Goal: Task Accomplishment & Management: Use online tool/utility

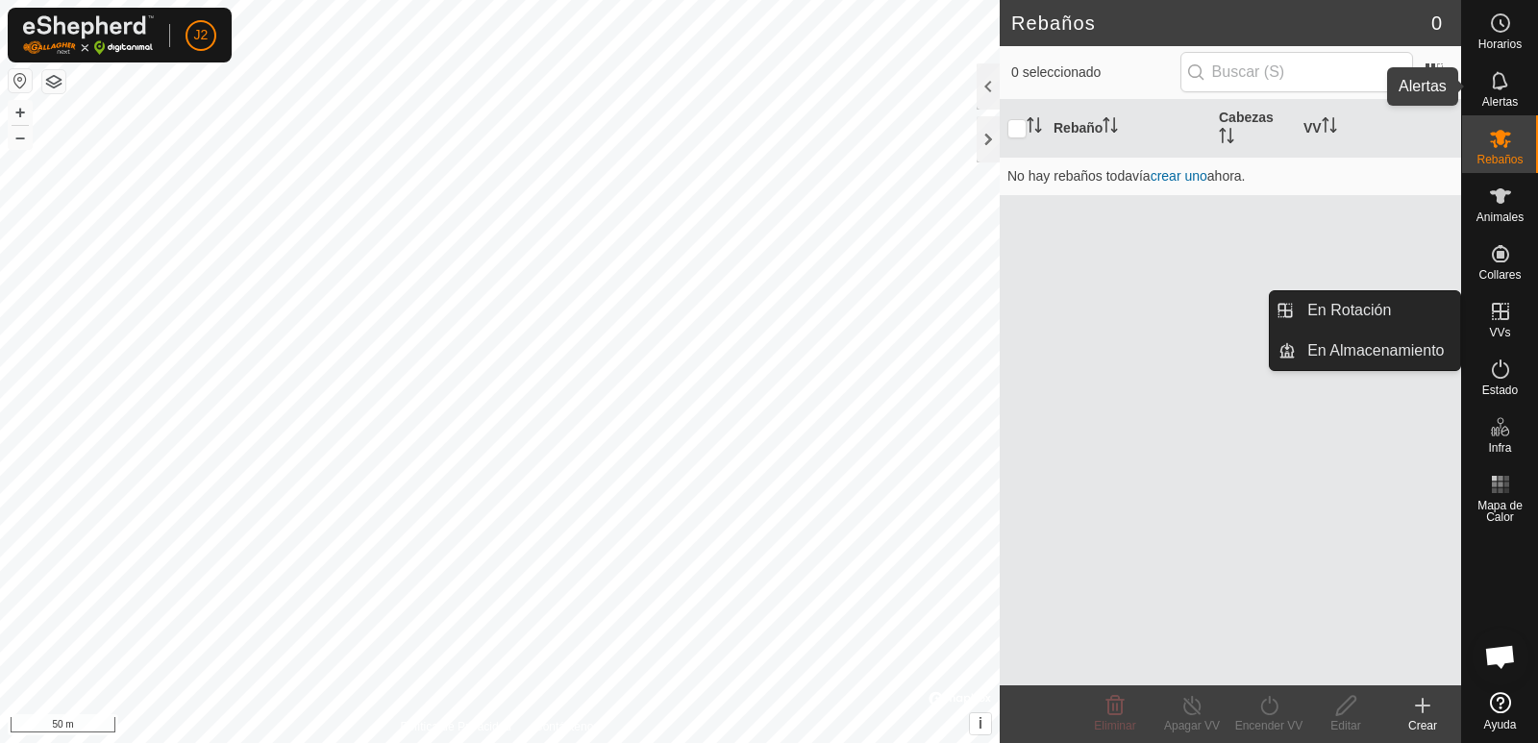
click at [1500, 90] on icon at bounding box center [1500, 80] width 23 height 23
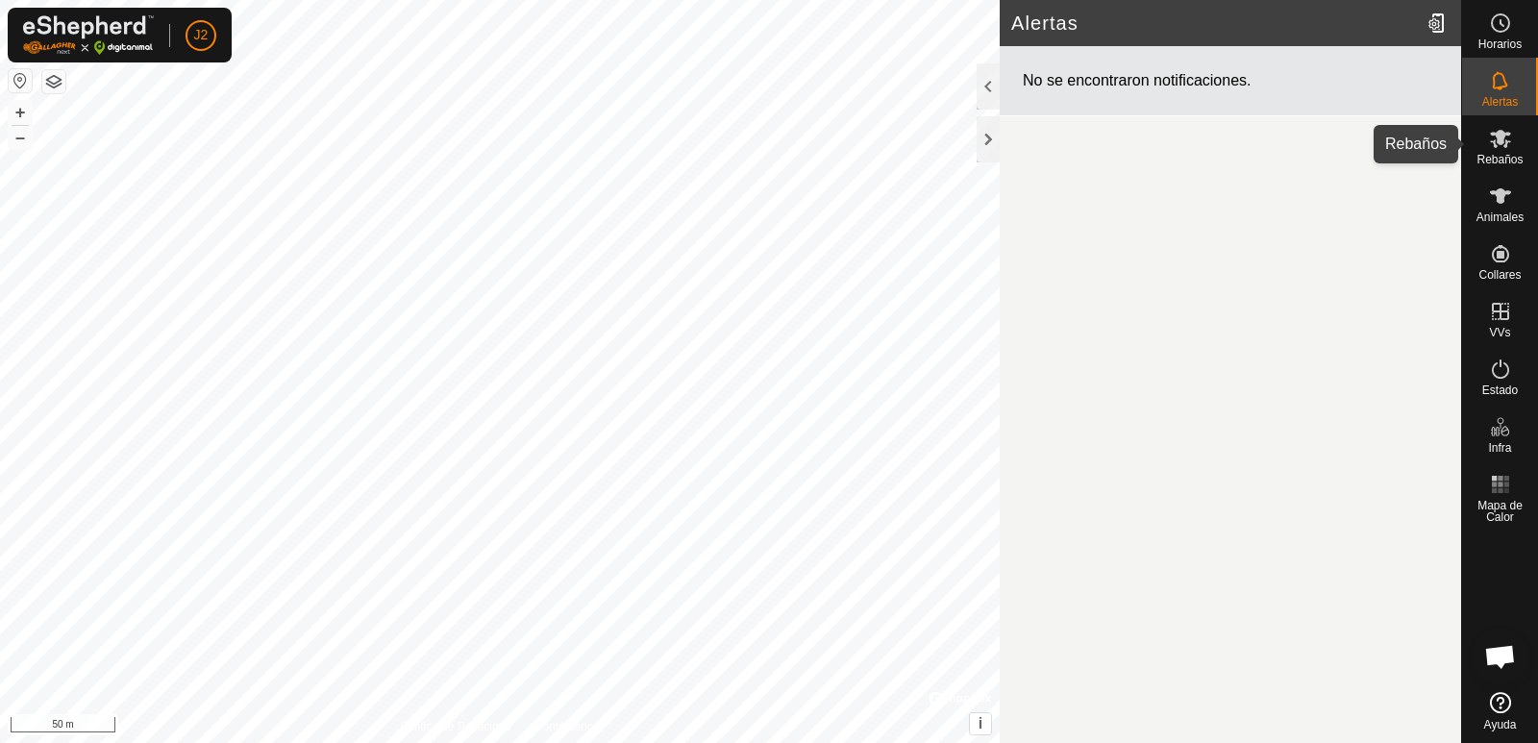
click at [1513, 149] on es-mob-svg-icon at bounding box center [1500, 138] width 35 height 31
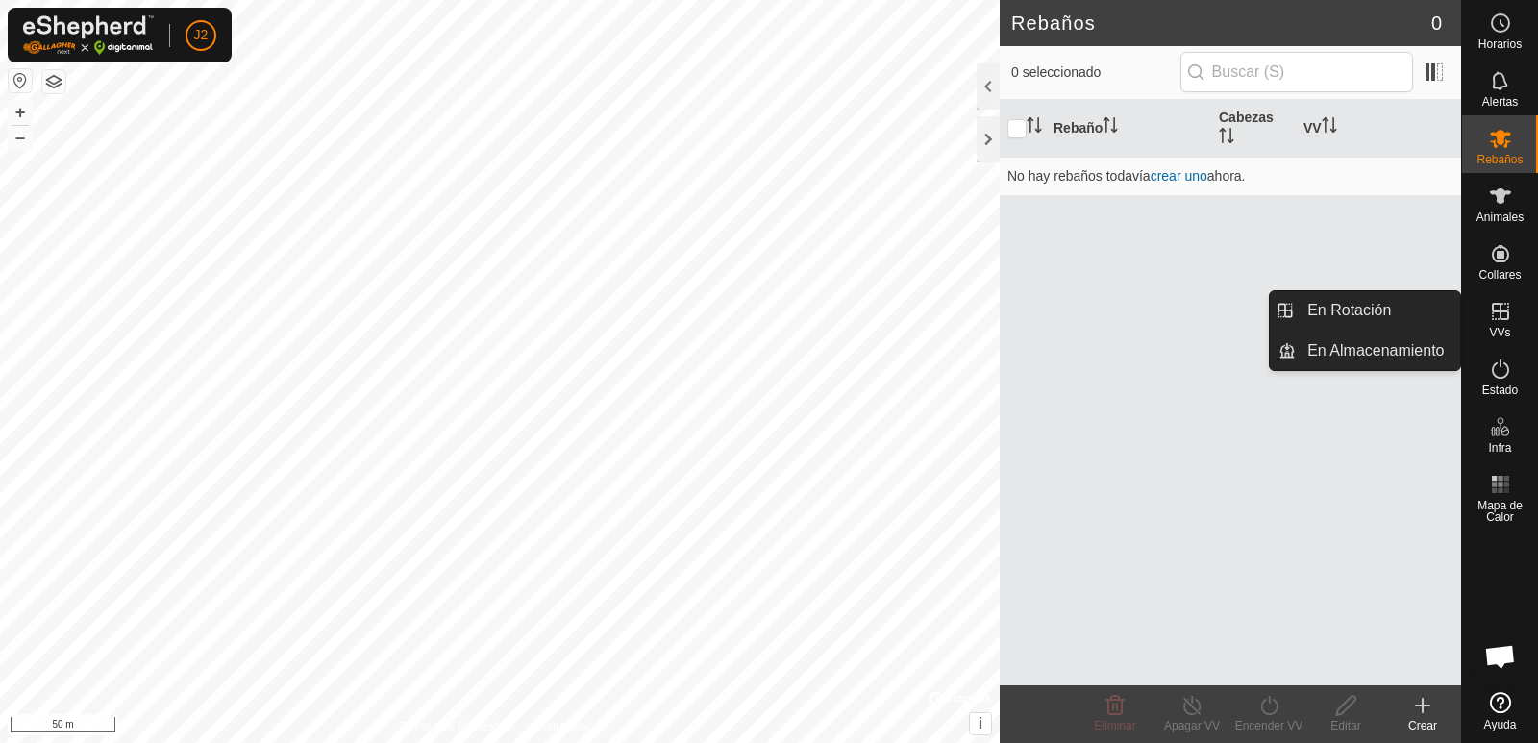
click at [1496, 311] on icon at bounding box center [1500, 311] width 17 height 17
click at [1378, 324] on link "En Rotación" at bounding box center [1378, 310] width 164 height 38
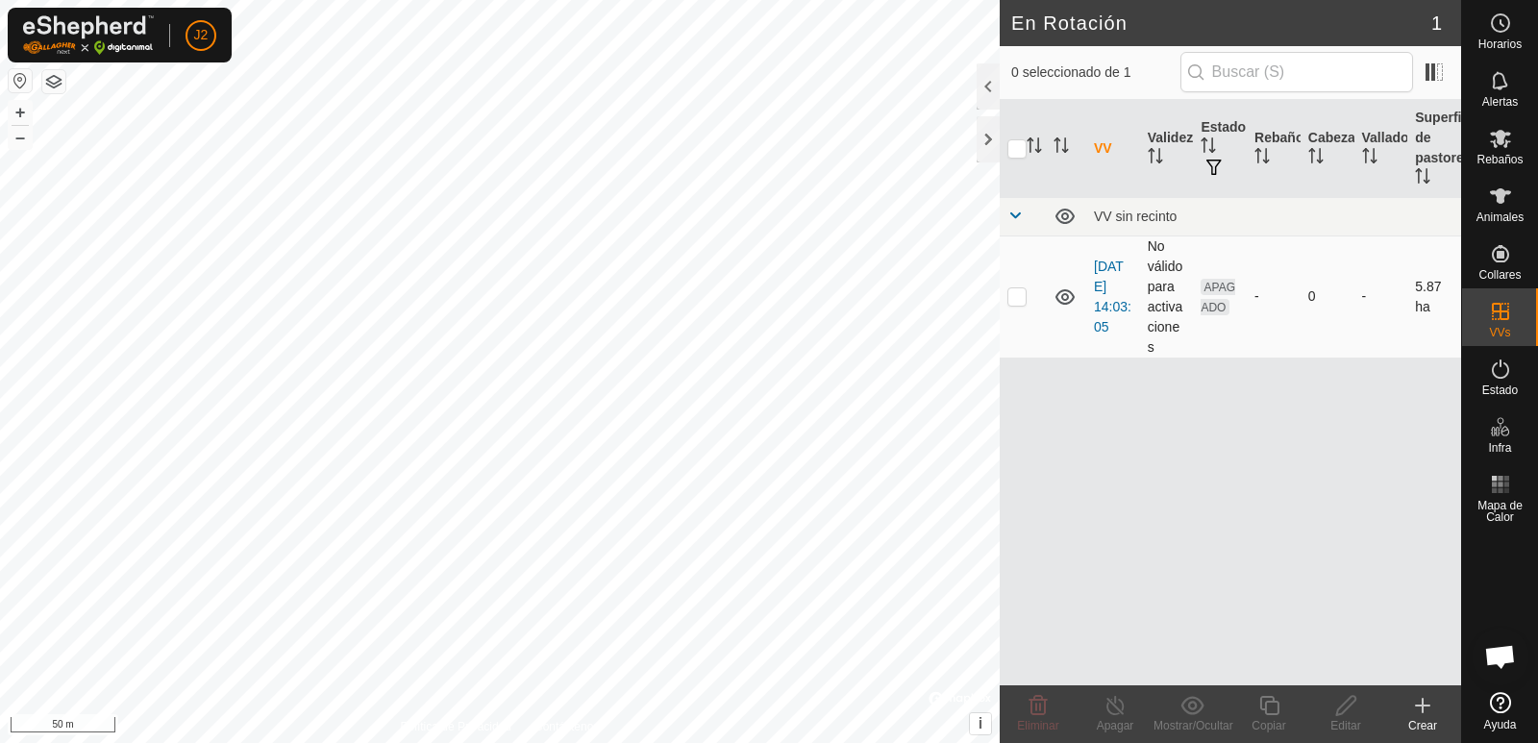
click at [1021, 299] on p-checkbox at bounding box center [1017, 295] width 19 height 15
checkbox input "true"
click at [1213, 303] on span "APAGADO" at bounding box center [1218, 297] width 35 height 37
click at [1064, 296] on icon at bounding box center [1065, 297] width 23 height 23
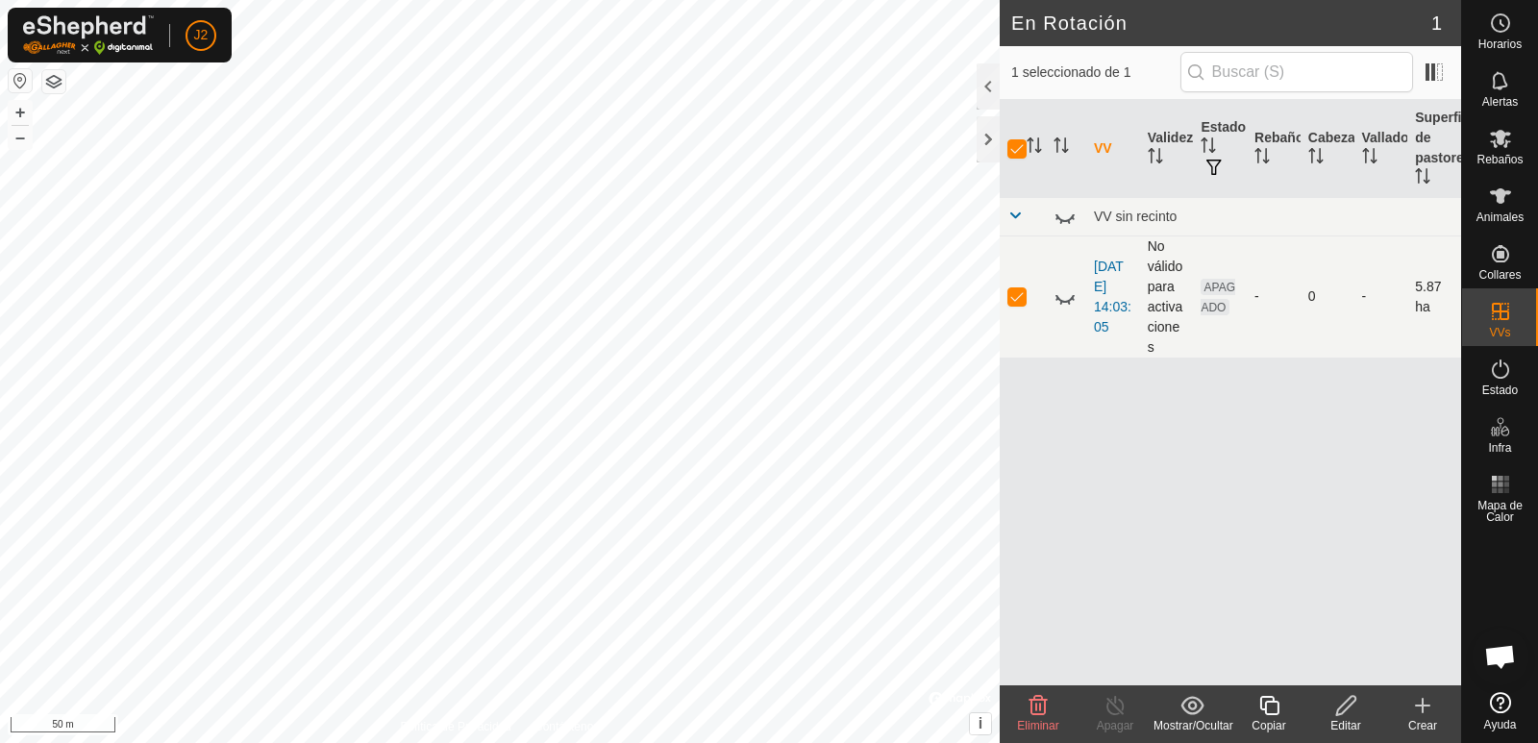
click at [1064, 296] on icon at bounding box center [1065, 297] width 23 height 23
click at [1061, 219] on icon at bounding box center [1065, 216] width 23 height 23
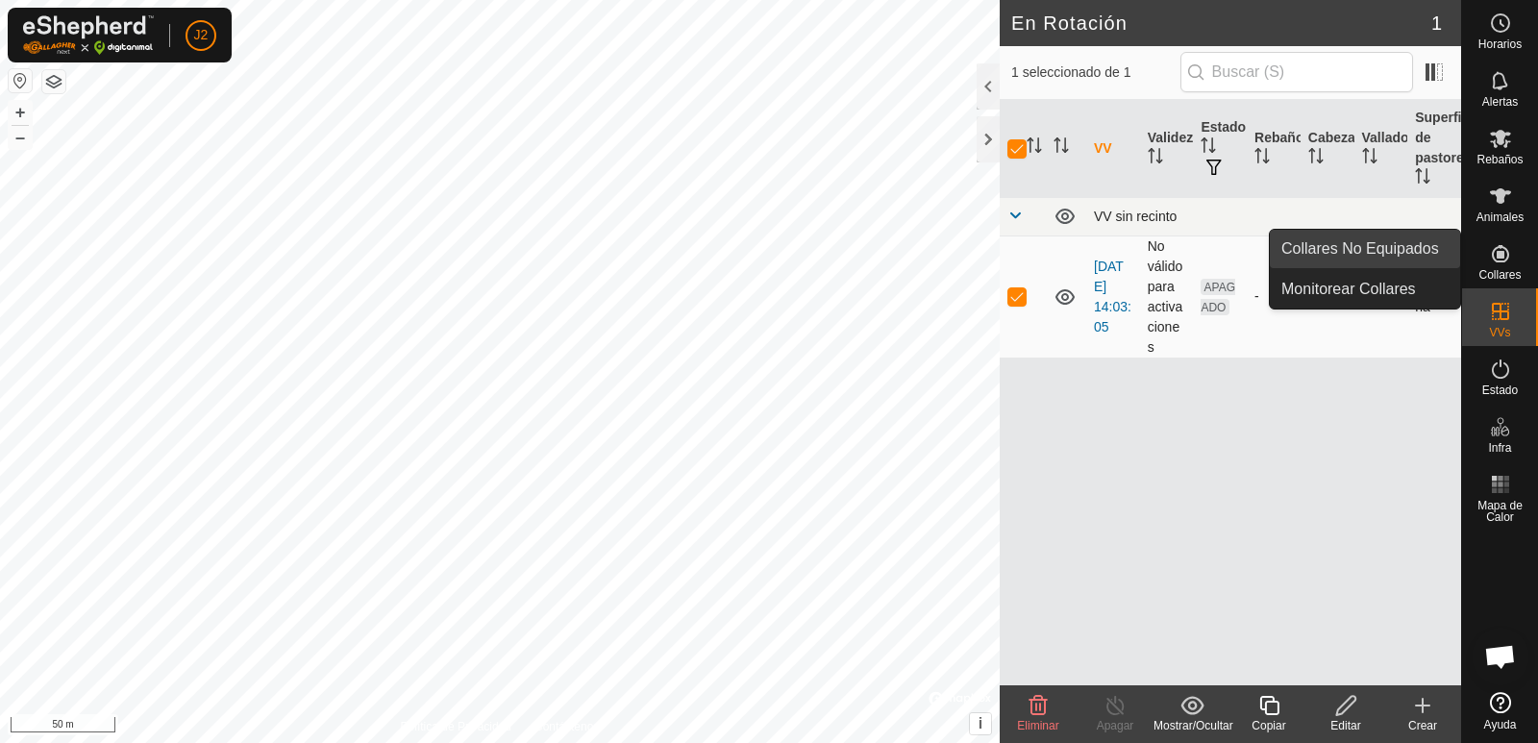
click at [1406, 247] on link "Collares No Equipados" at bounding box center [1365, 249] width 190 height 38
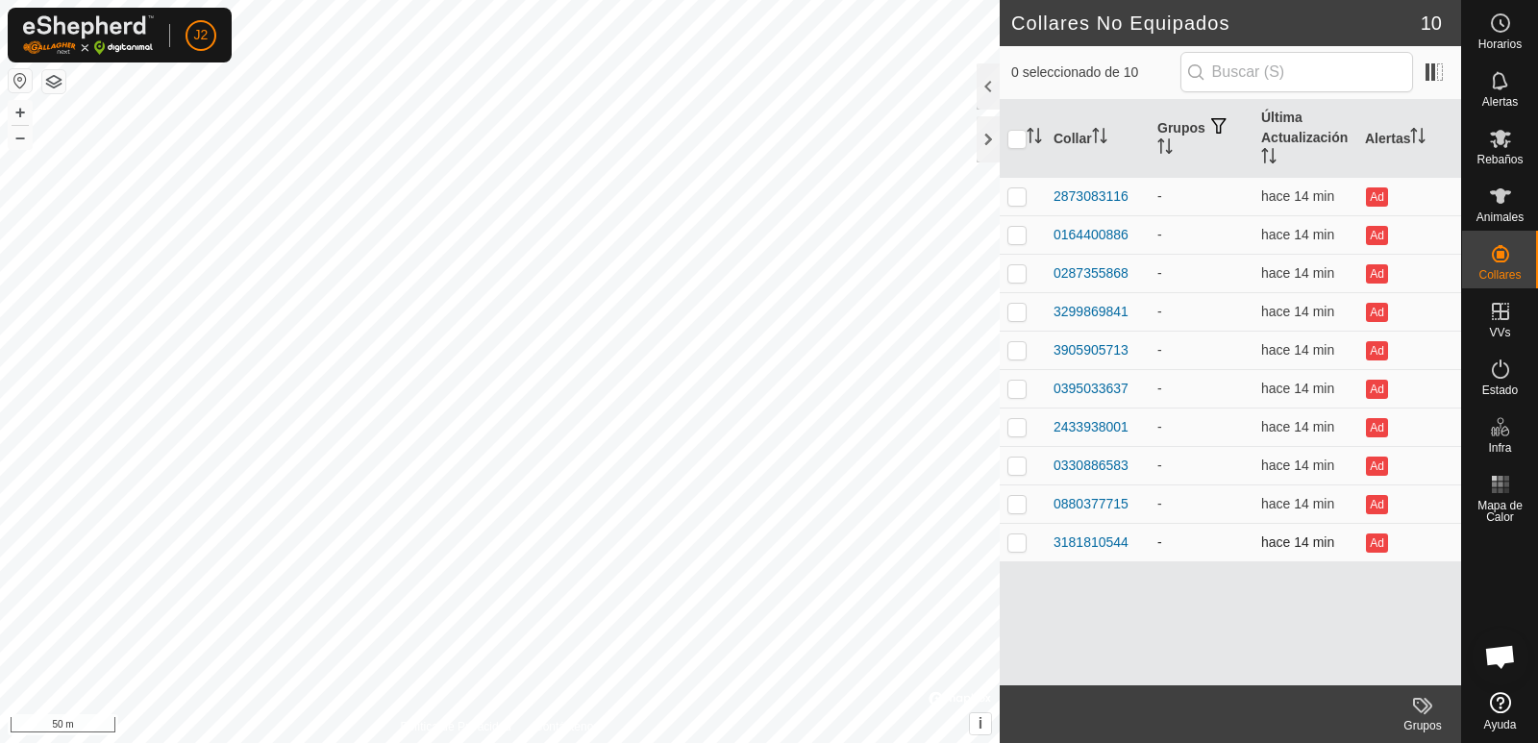
click at [1020, 543] on p-checkbox at bounding box center [1017, 542] width 19 height 15
checkbox input "true"
click at [988, 140] on div at bounding box center [988, 139] width 23 height 46
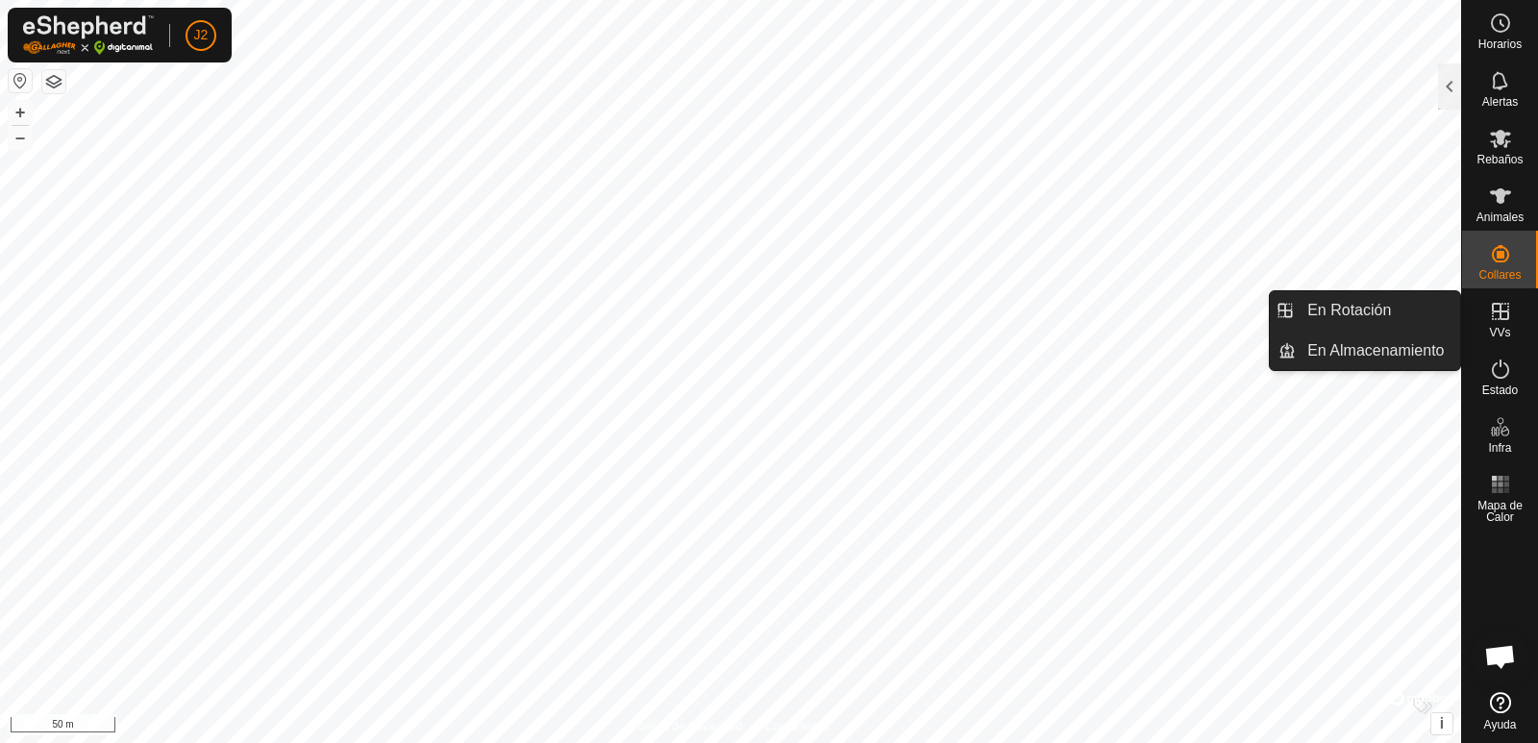
click at [1508, 315] on icon at bounding box center [1500, 311] width 17 height 17
click at [1354, 313] on link "En Rotación" at bounding box center [1378, 310] width 164 height 38
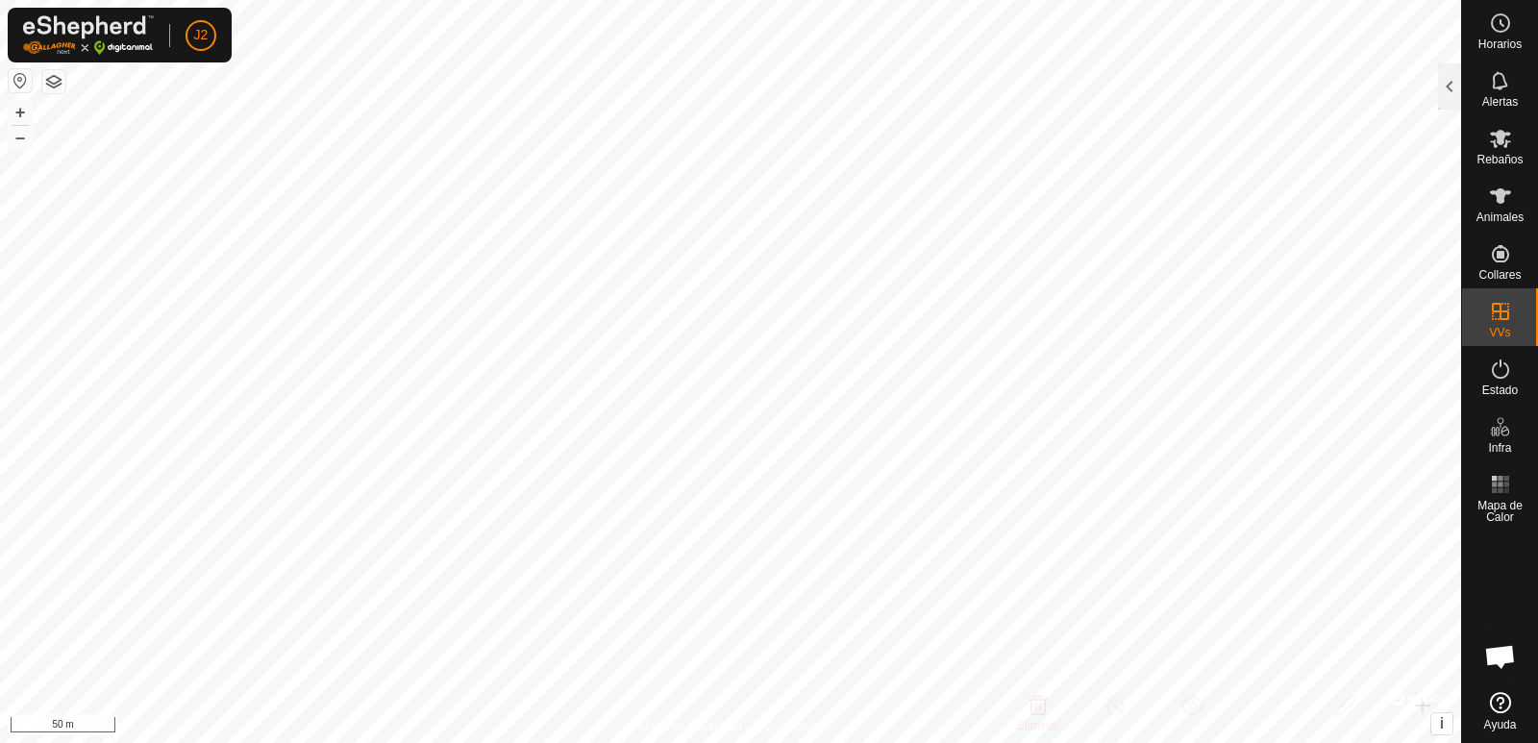
checkbox input "true"
checkbox input "false"
checkbox input "true"
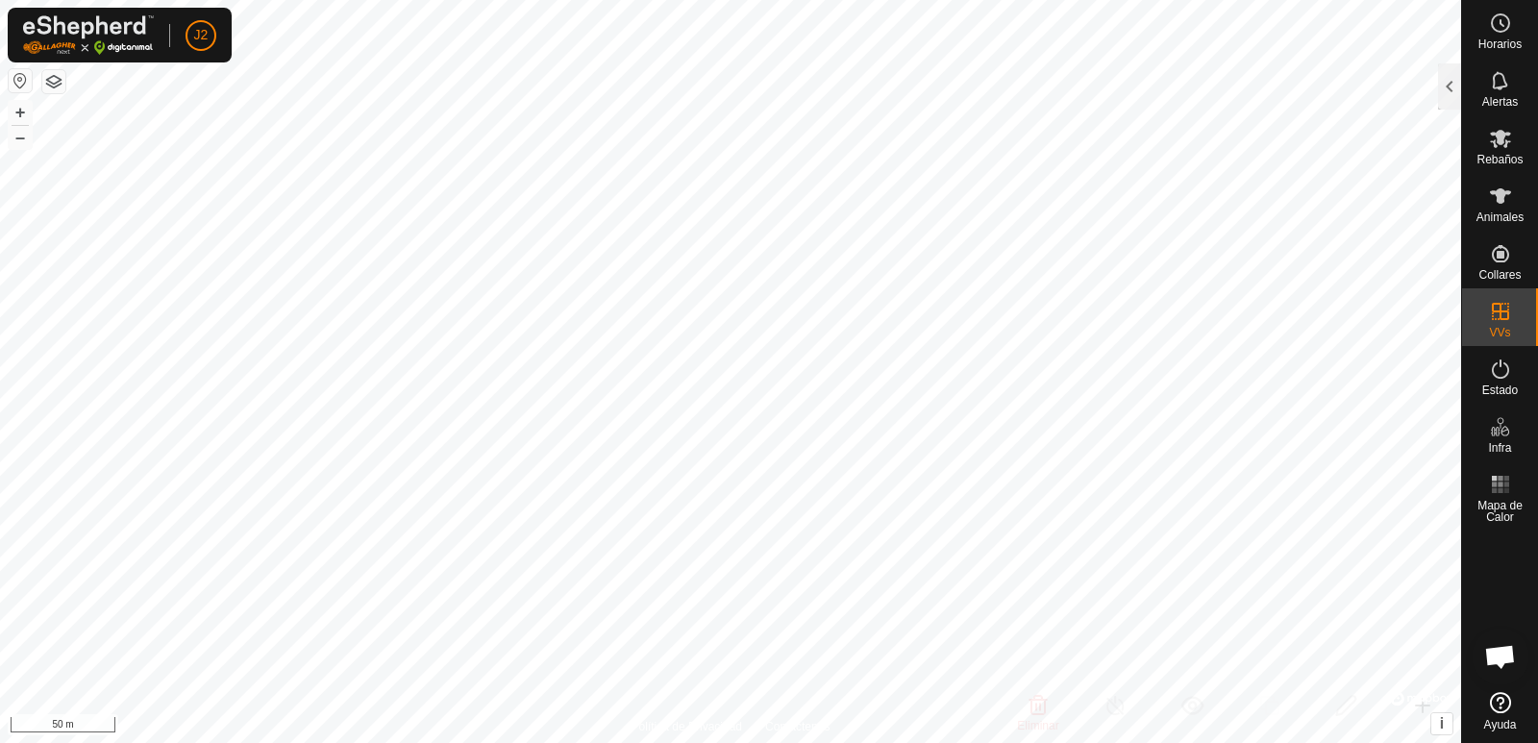
checkbox input "true"
checkbox input "false"
click at [1445, 78] on div at bounding box center [1449, 86] width 23 height 46
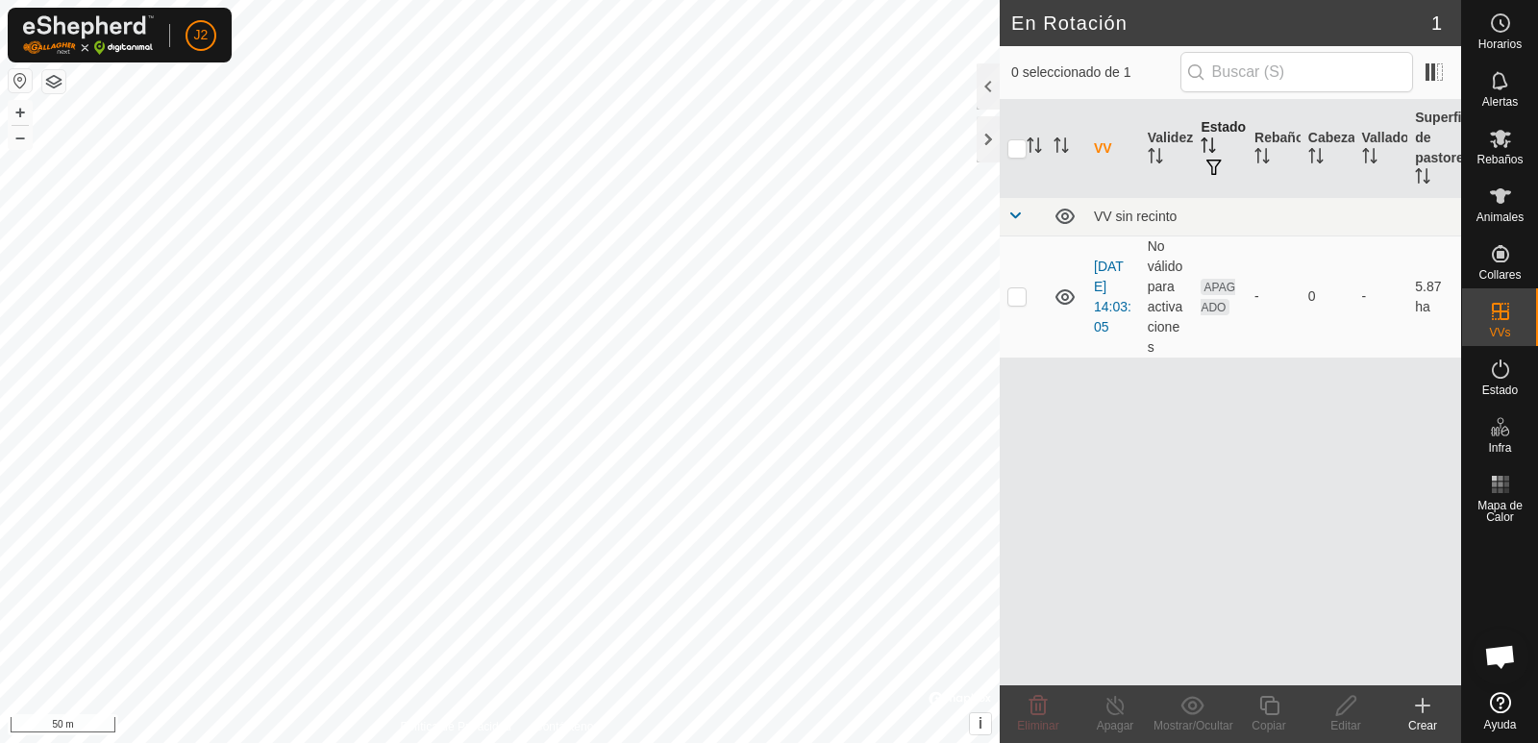
click at [1213, 147] on icon "Activar para ordenar" at bounding box center [1213, 144] width 2 height 15
click at [1217, 169] on span "button" at bounding box center [1214, 167] width 15 height 15
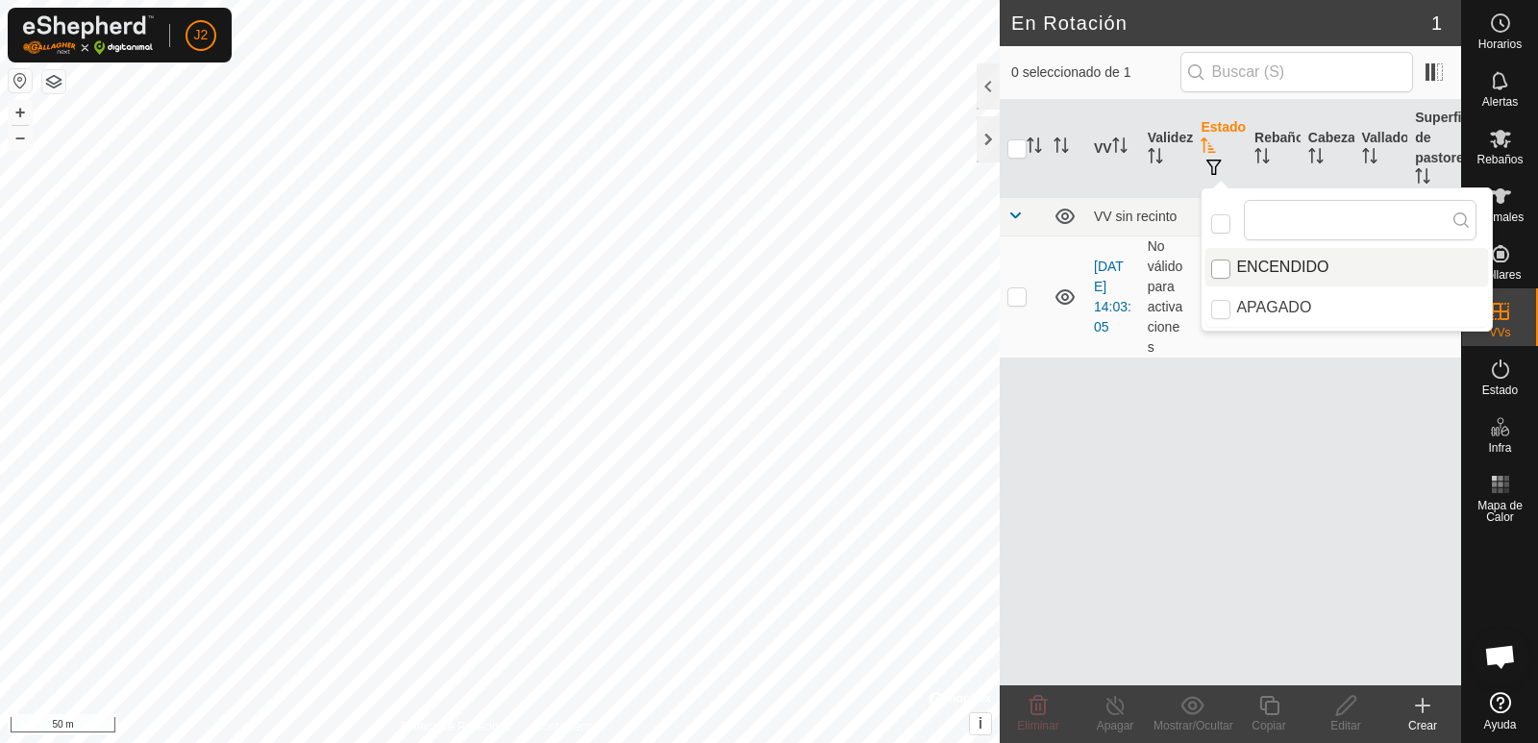
click at [1226, 271] on input "ENCENDIDO" at bounding box center [1220, 269] width 19 height 19
checkbox input "true"
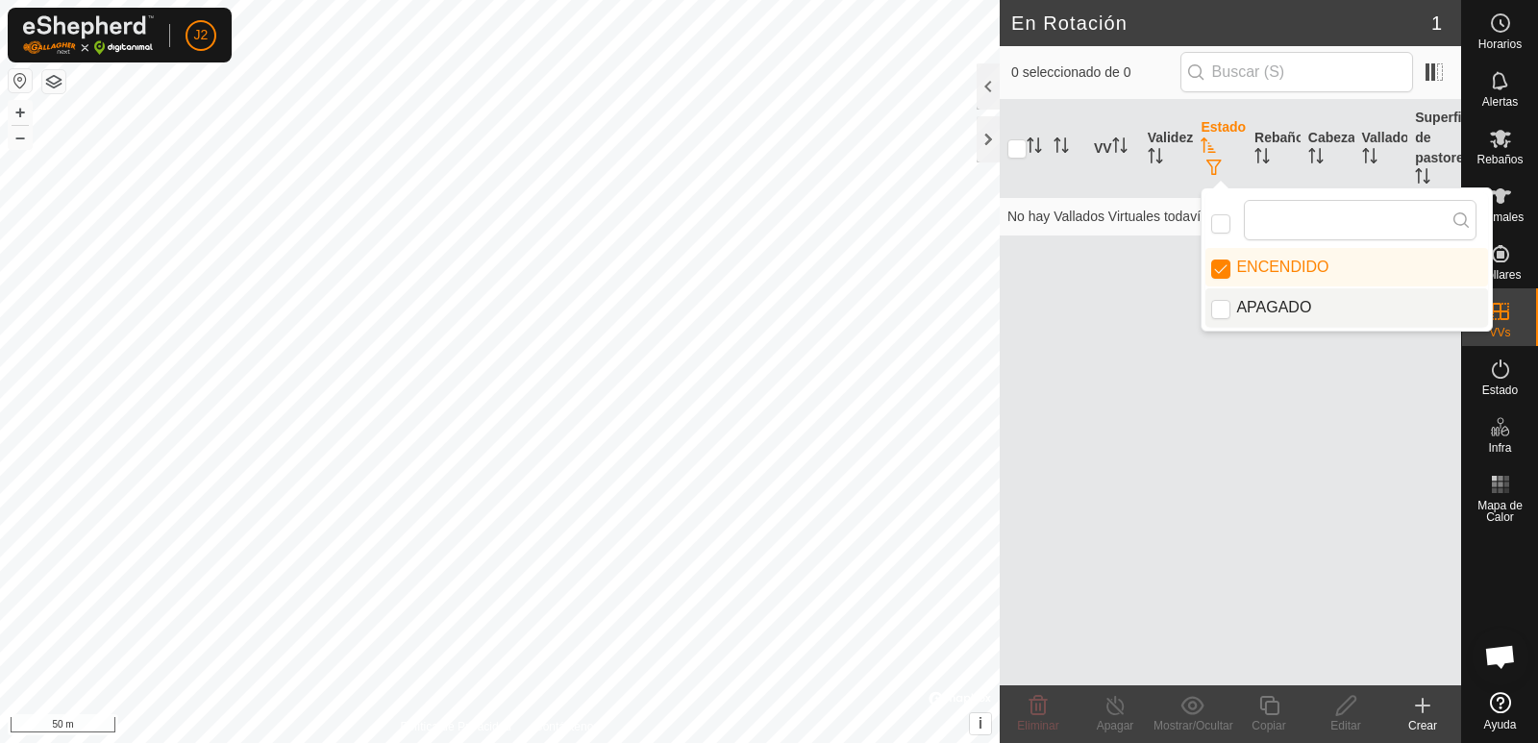
click at [1164, 388] on div "VV Validez Estado Rebaño Cabezas Vallado Superficie de pastoreo No hay Vallados…" at bounding box center [1230, 393] width 461 height 586
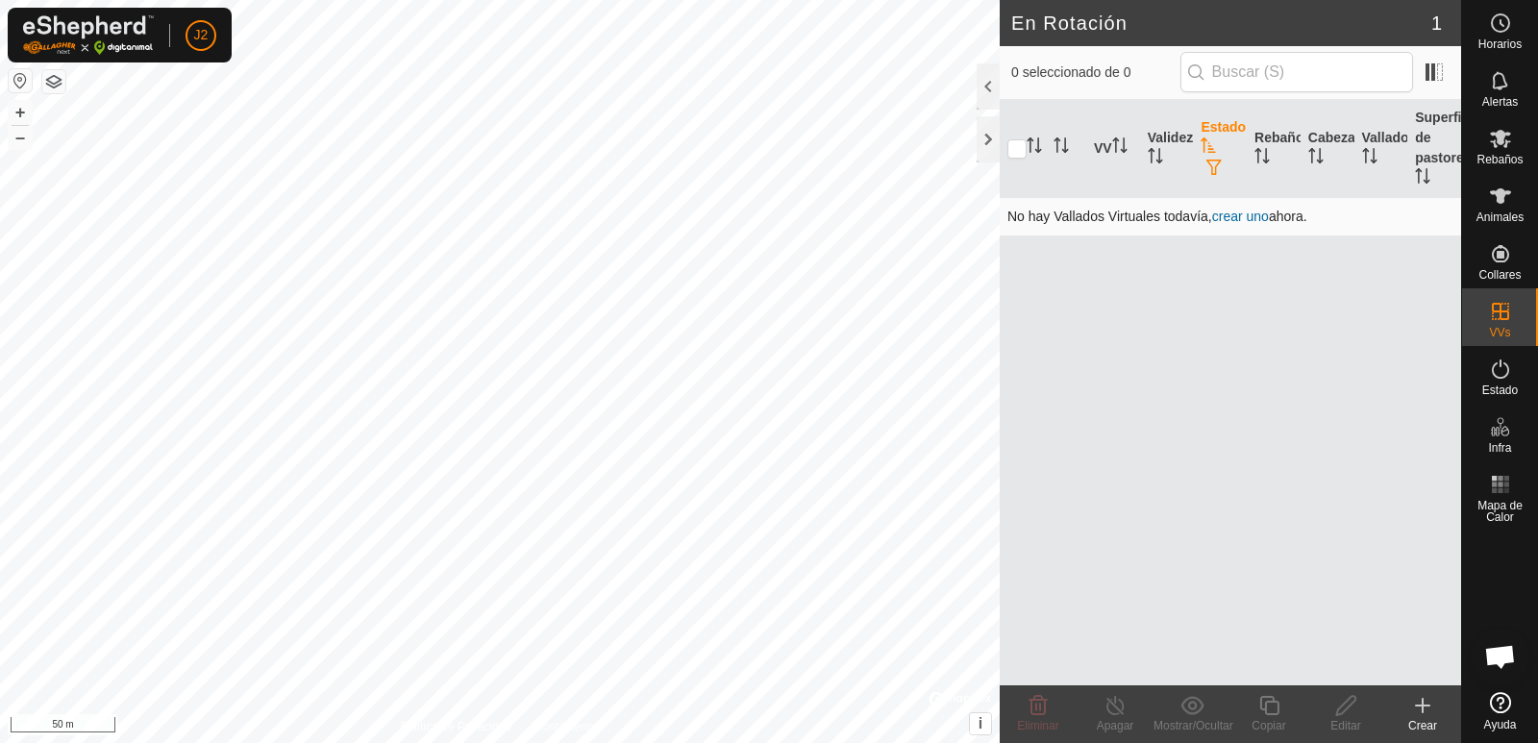
click at [1239, 213] on link "crear uno" at bounding box center [1240, 216] width 57 height 15
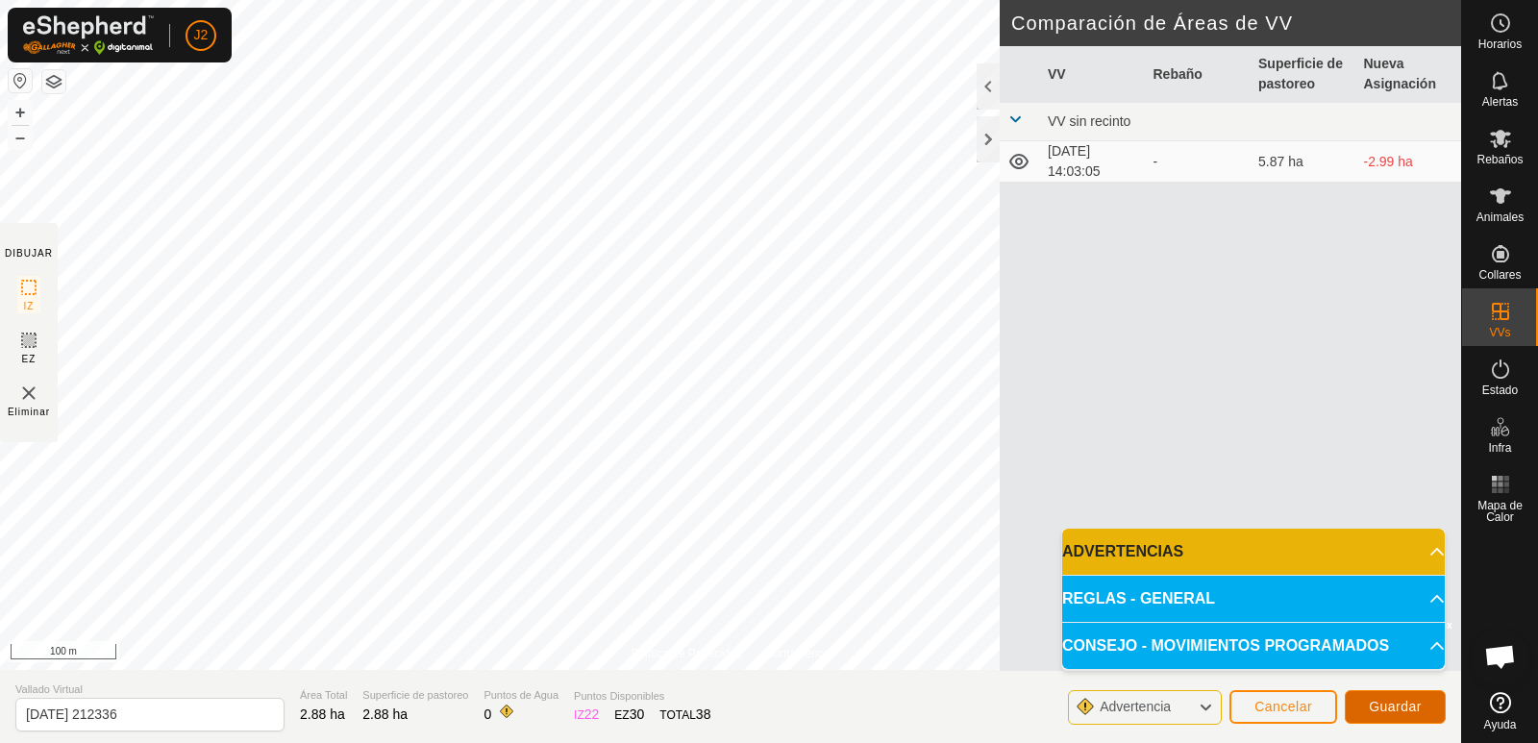
click at [1400, 705] on span "Guardar" at bounding box center [1395, 706] width 53 height 15
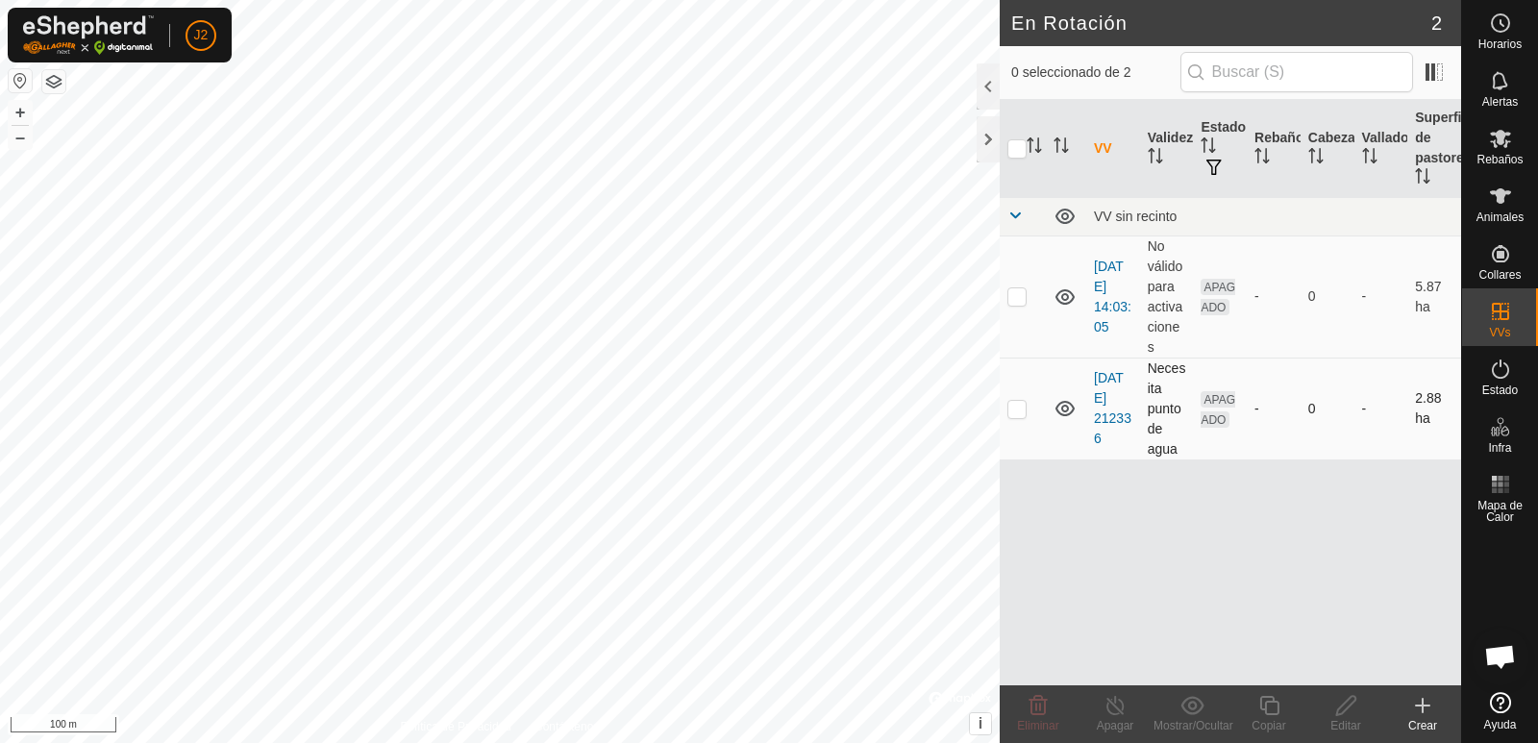
click at [1159, 411] on td "Necesita punto de agua" at bounding box center [1167, 409] width 54 height 102
click at [1157, 302] on td "No válido para activaciones" at bounding box center [1167, 297] width 54 height 122
click at [1426, 709] on icon at bounding box center [1422, 705] width 23 height 23
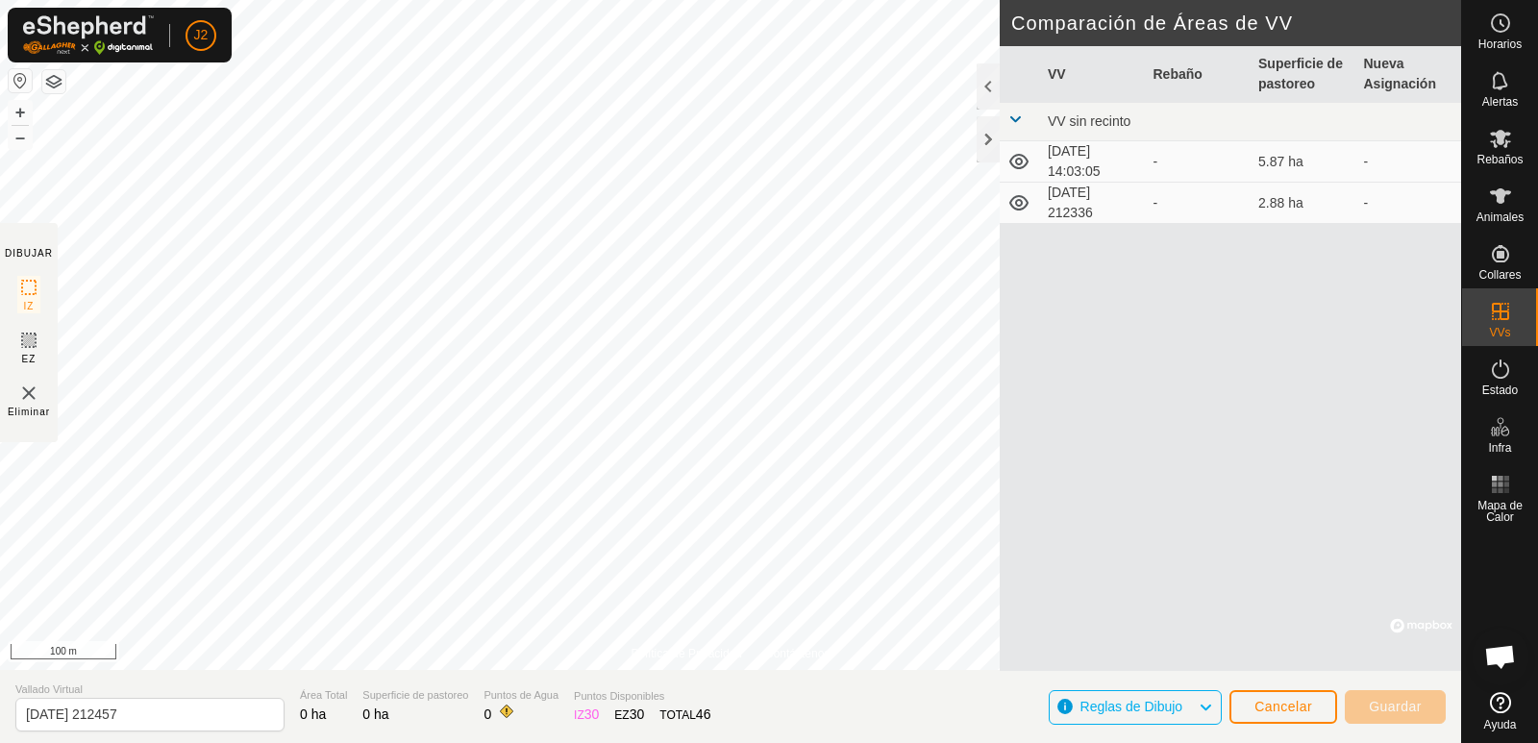
click at [1206, 705] on icon at bounding box center [1205, 707] width 15 height 25
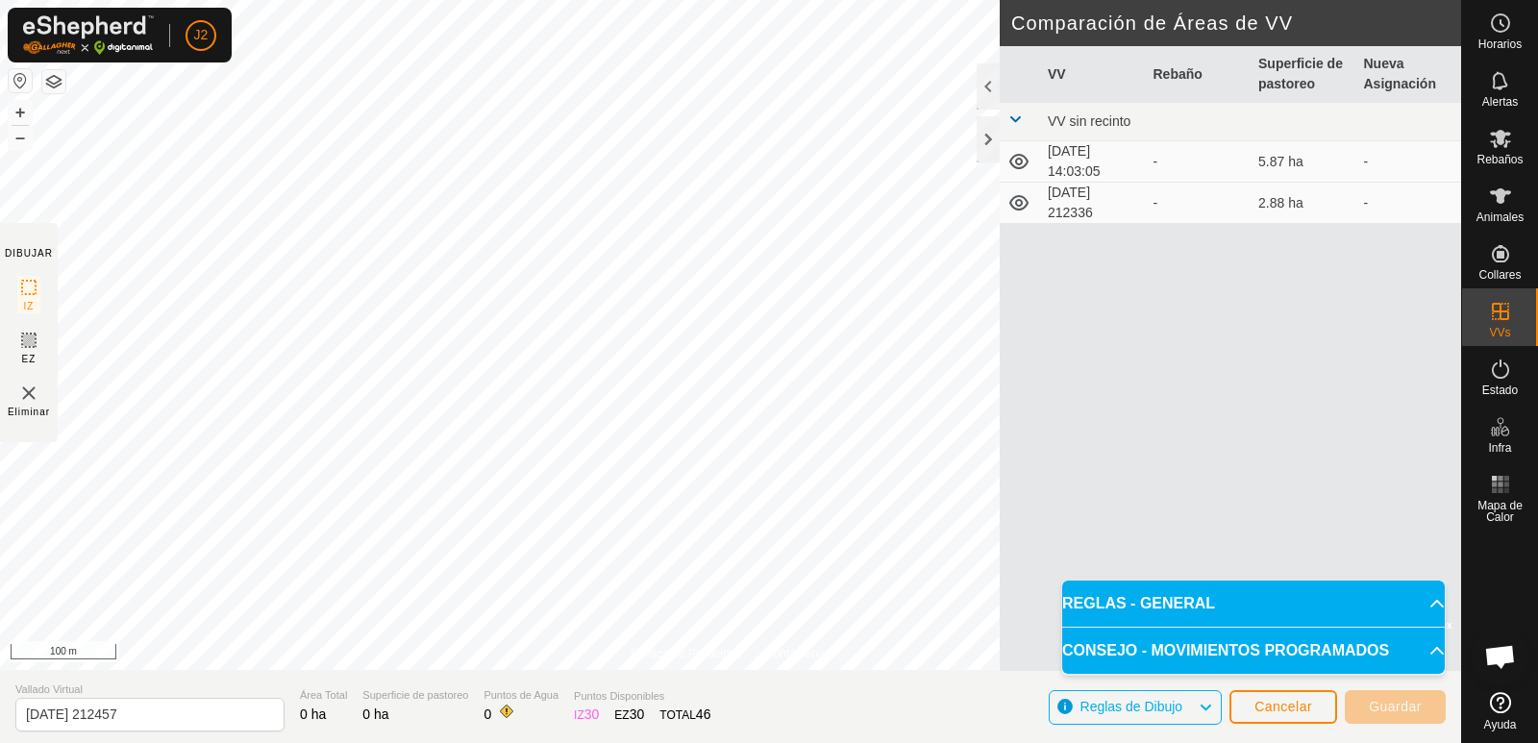
click at [1206, 705] on icon at bounding box center [1205, 707] width 15 height 25
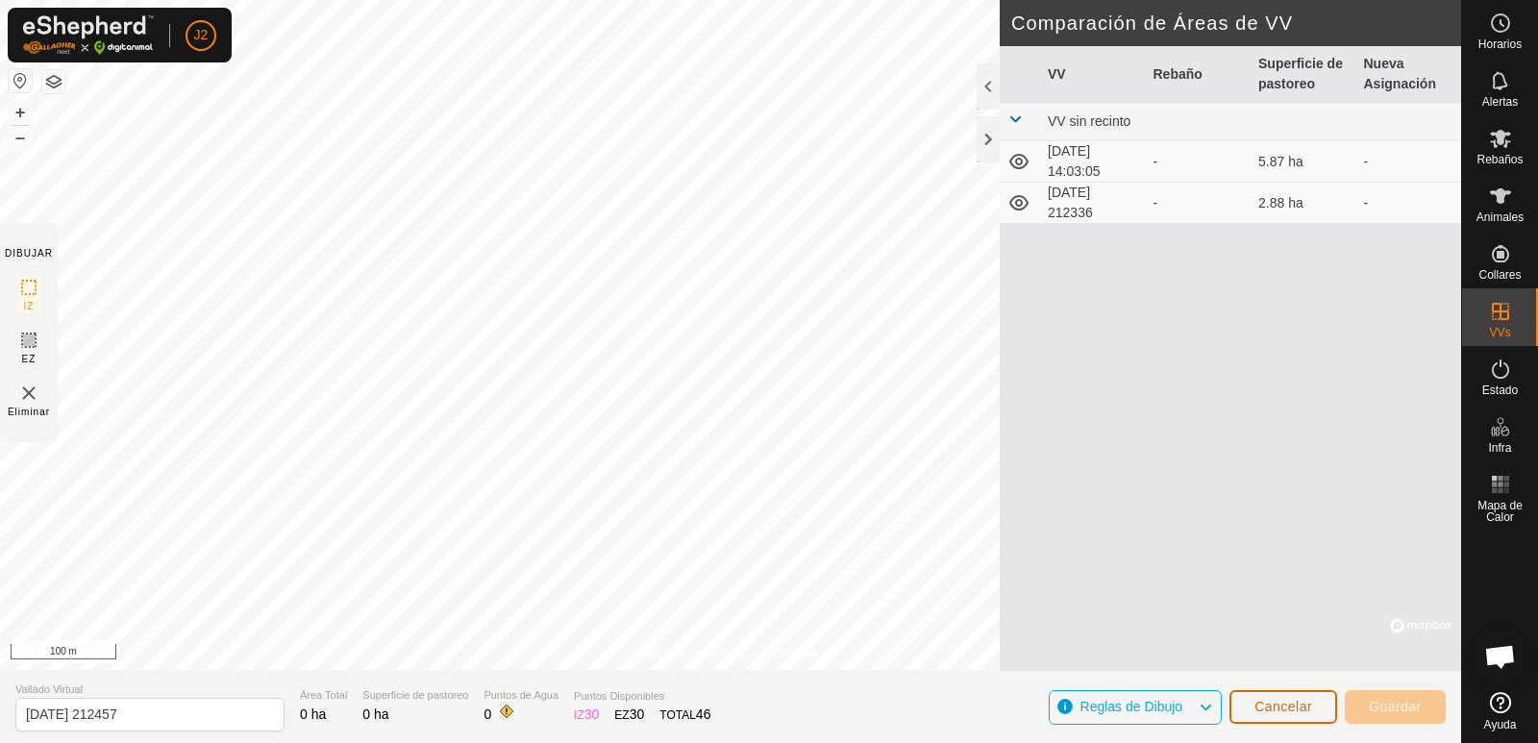
click at [1276, 707] on span "Cancelar" at bounding box center [1284, 706] width 58 height 15
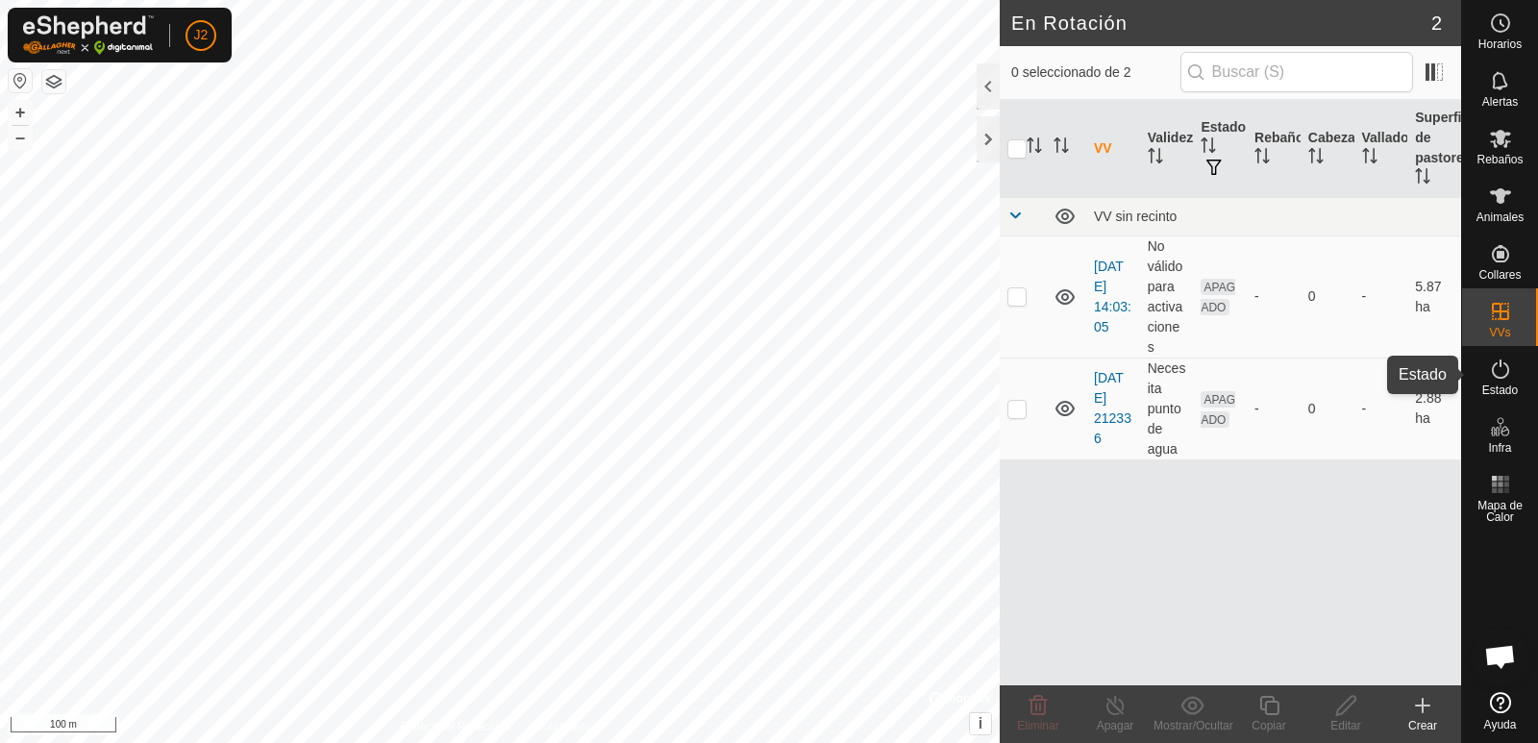
click at [1508, 385] on span "Estado" at bounding box center [1501, 391] width 36 height 12
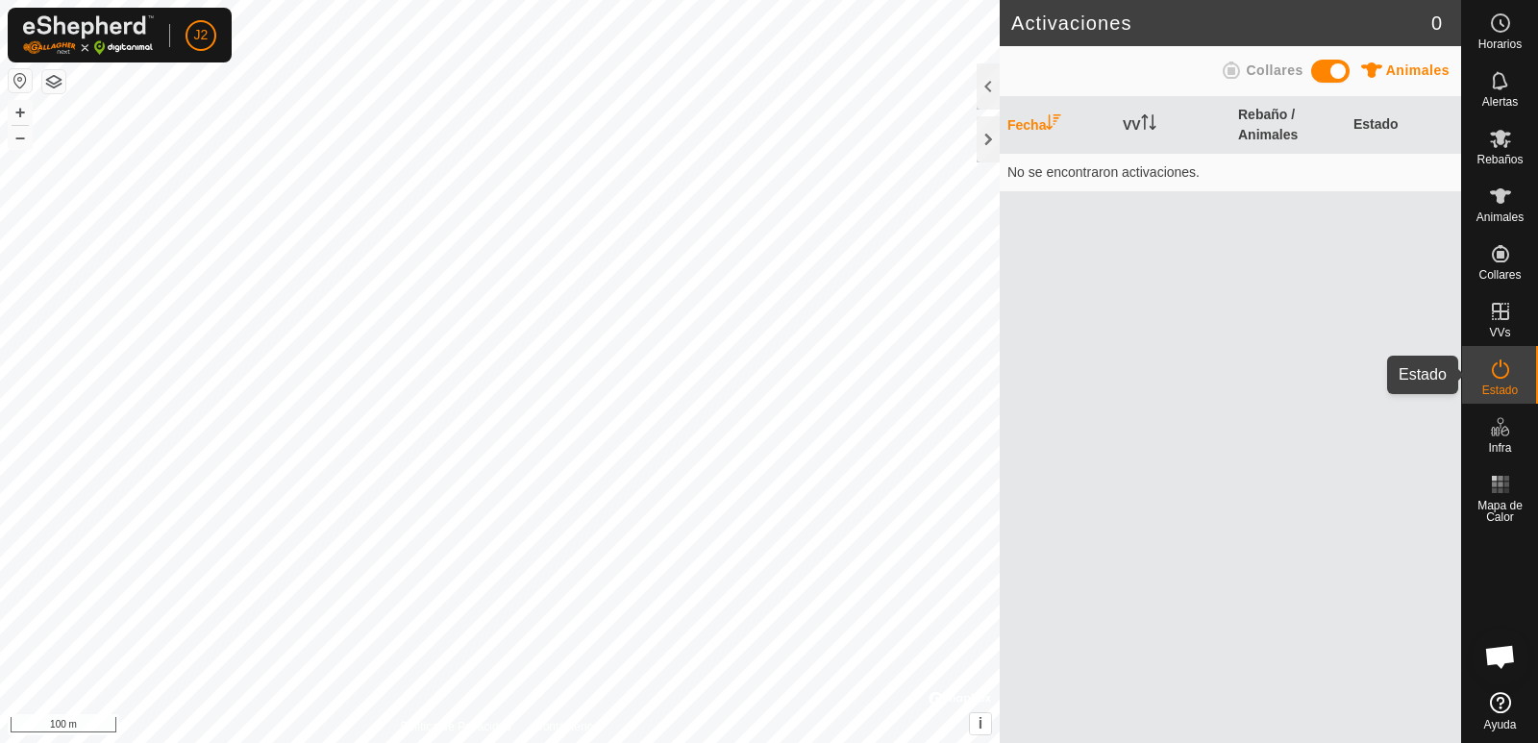
click at [1508, 375] on icon at bounding box center [1500, 369] width 23 height 23
click at [987, 143] on div at bounding box center [988, 139] width 23 height 46
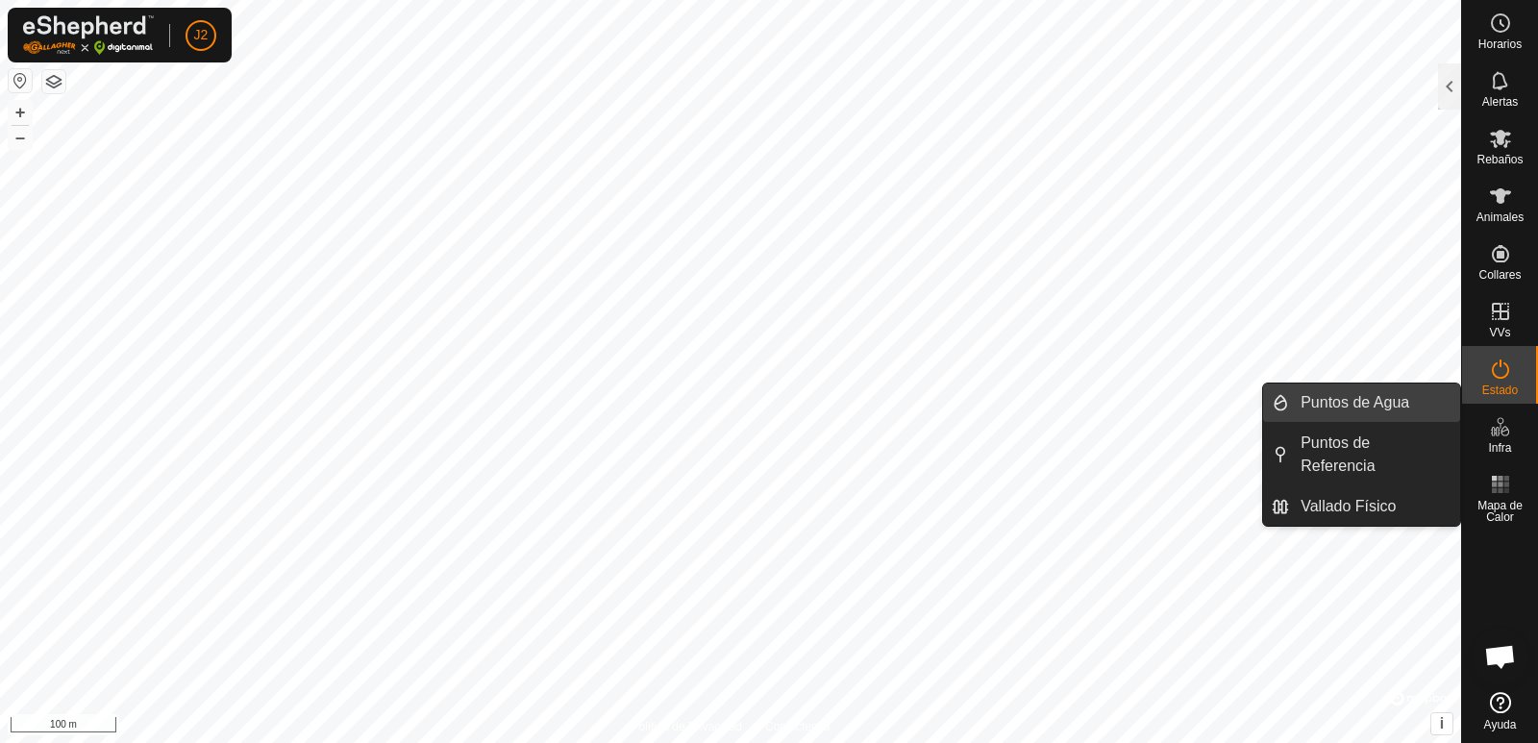
click at [1394, 401] on link "Puntos de Agua" at bounding box center [1374, 403] width 171 height 38
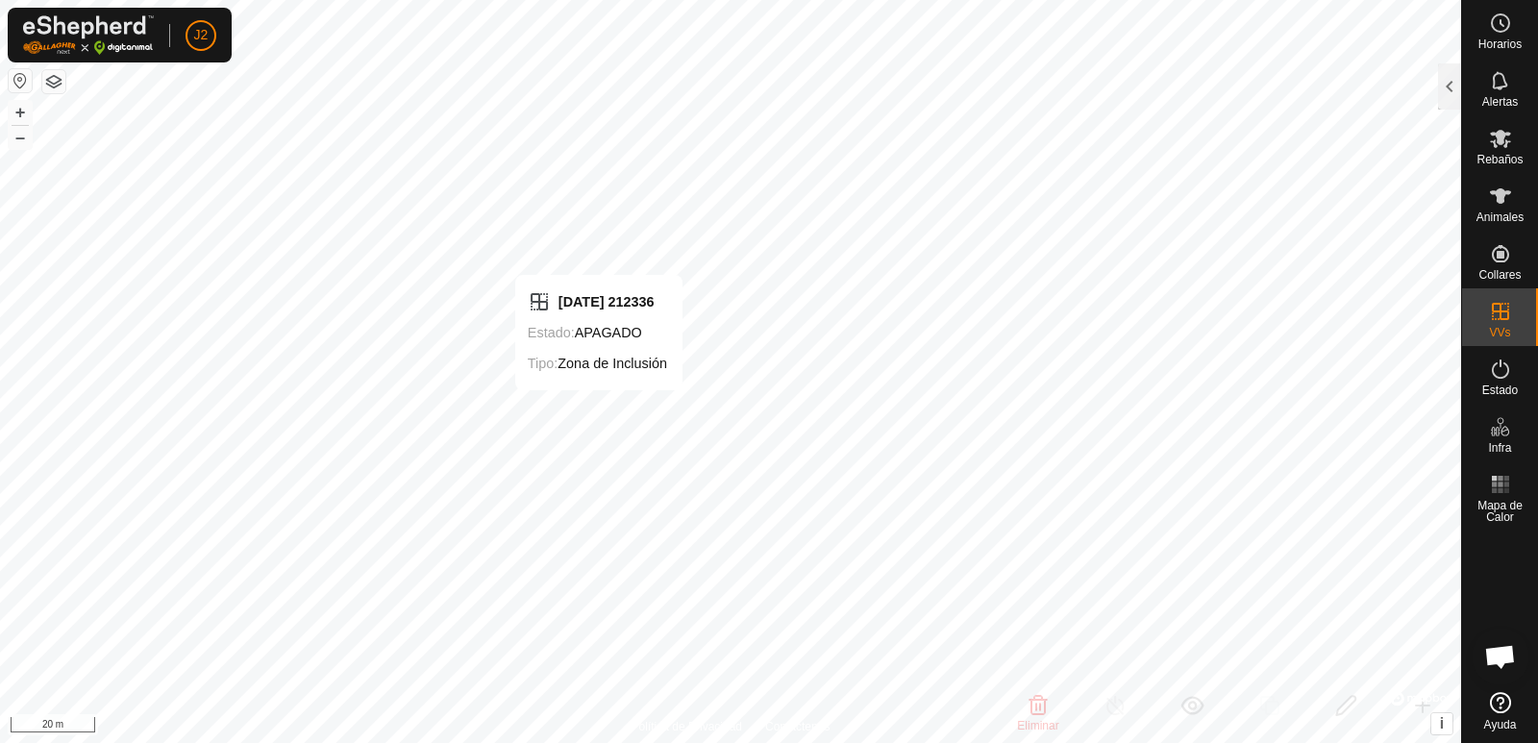
checkbox input "false"
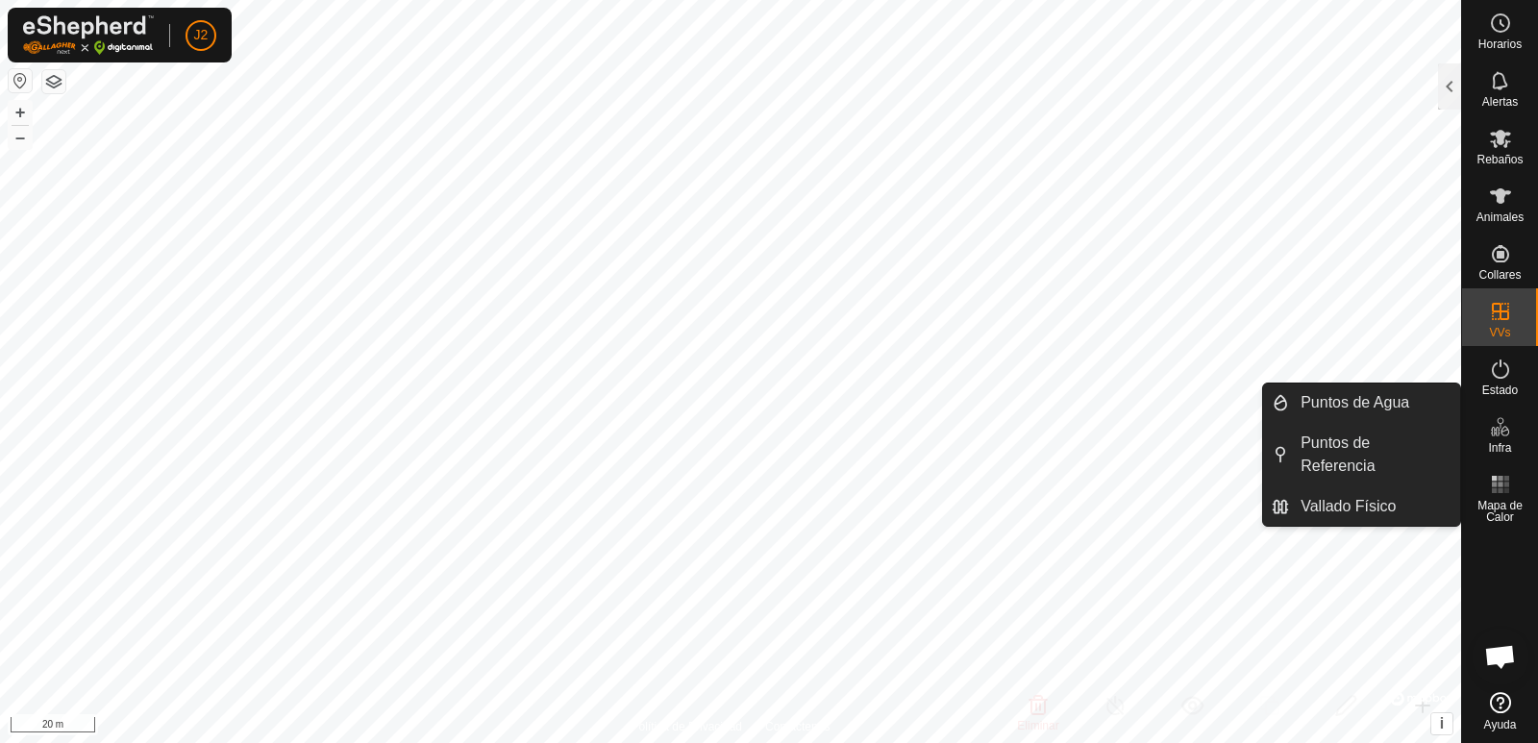
click at [1397, 409] on link "Puntos de Agua" at bounding box center [1374, 403] width 171 height 38
click at [1398, 410] on link "Puntos de Agua" at bounding box center [1374, 403] width 171 height 38
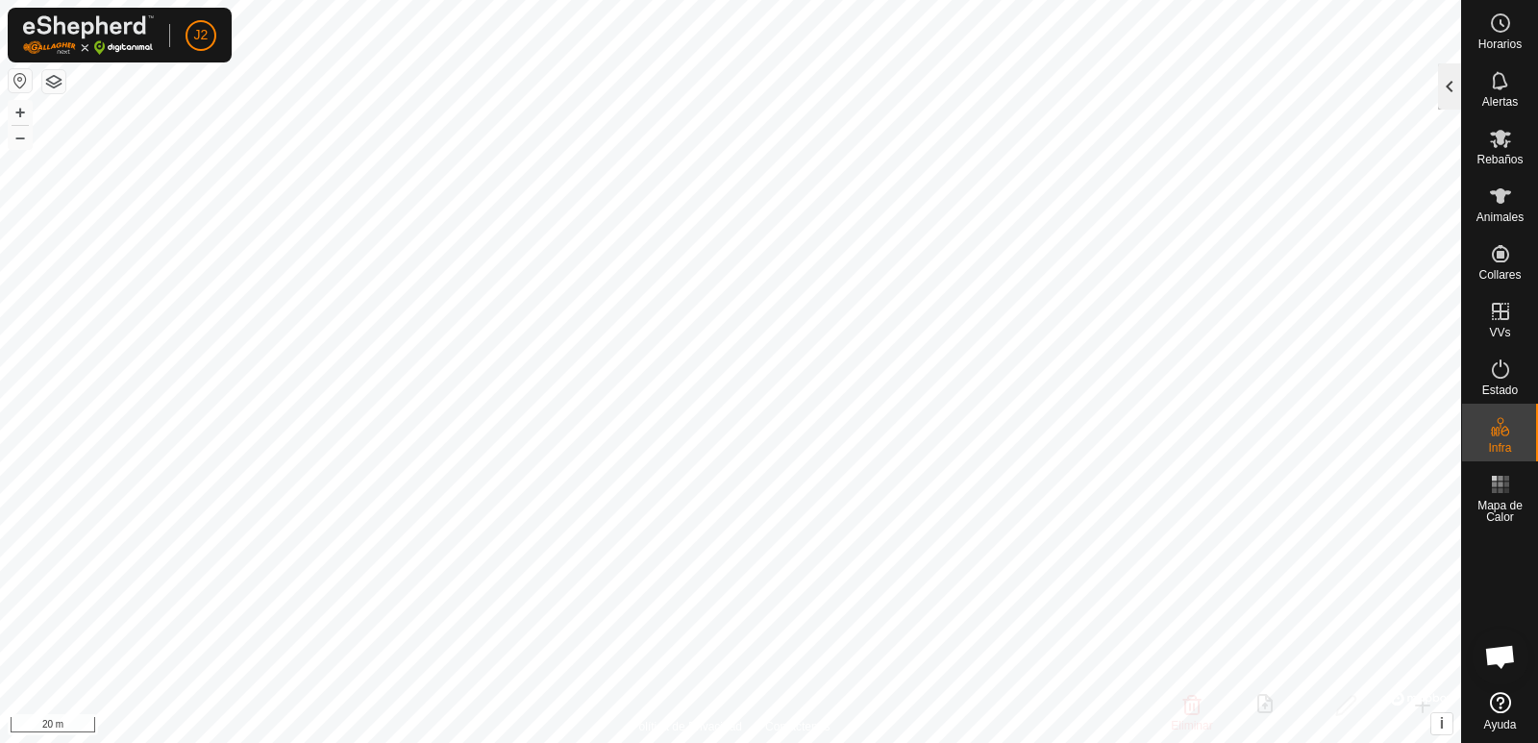
click at [1453, 95] on div at bounding box center [1449, 86] width 23 height 46
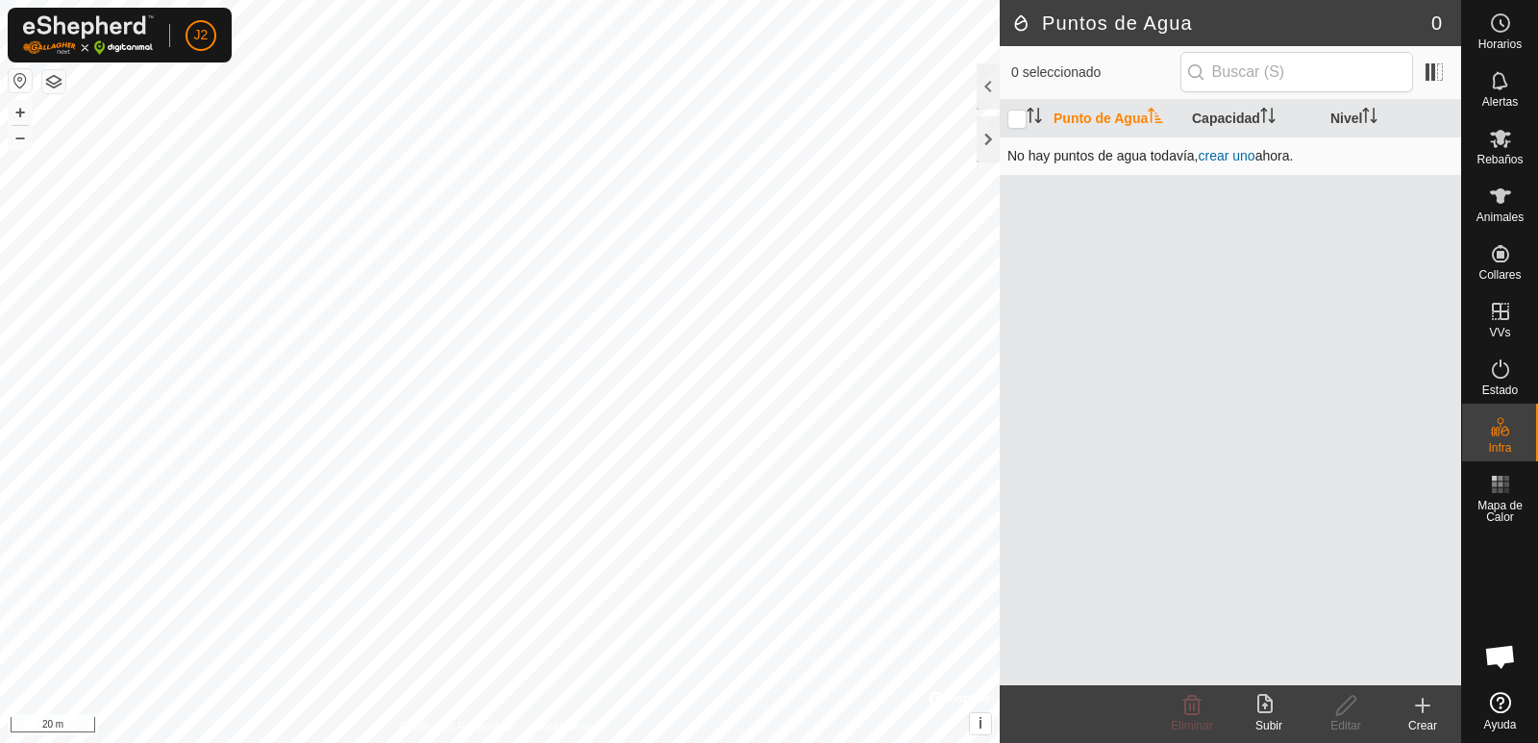
click at [1223, 155] on link "crear uno" at bounding box center [1226, 155] width 57 height 15
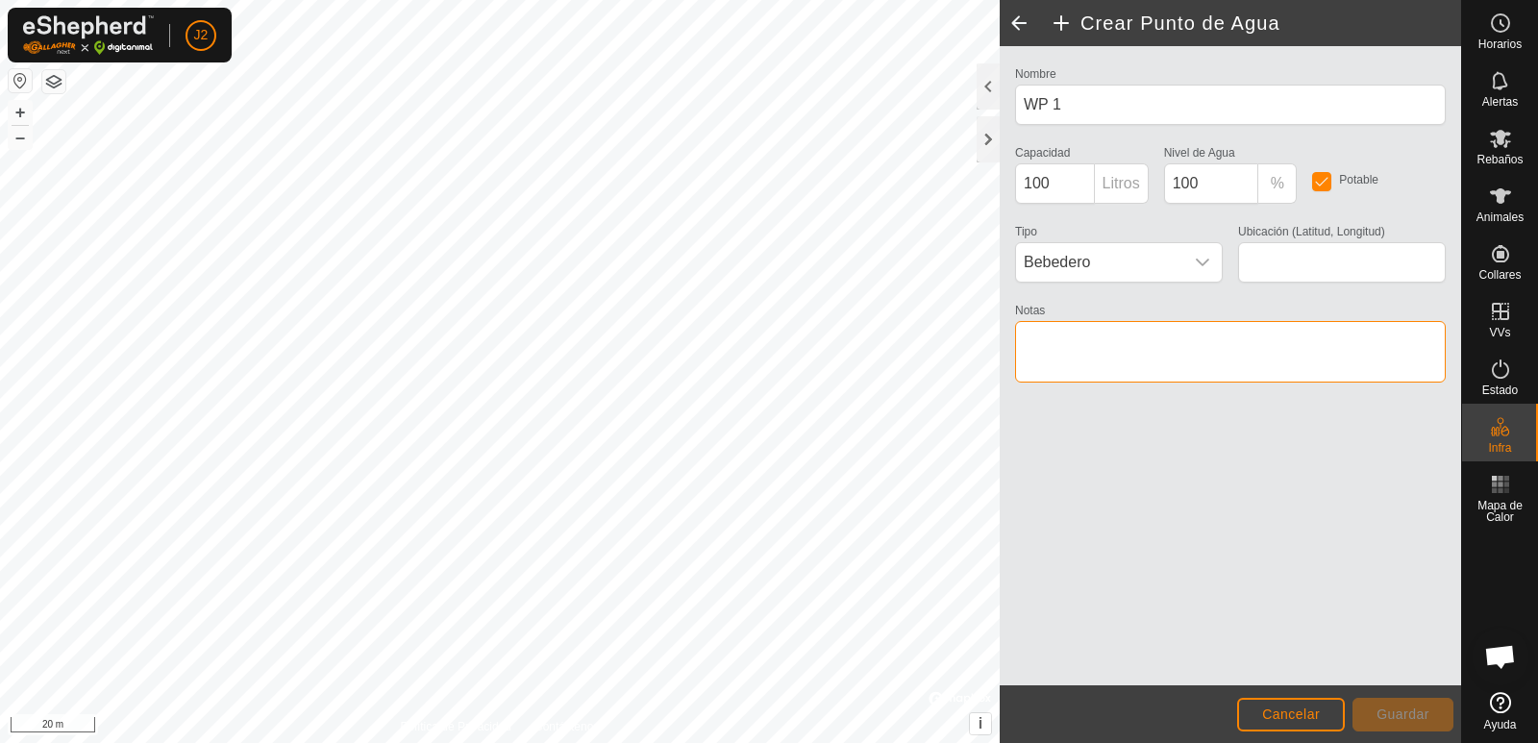
click at [1126, 341] on textarea "Notas" at bounding box center [1230, 352] width 431 height 62
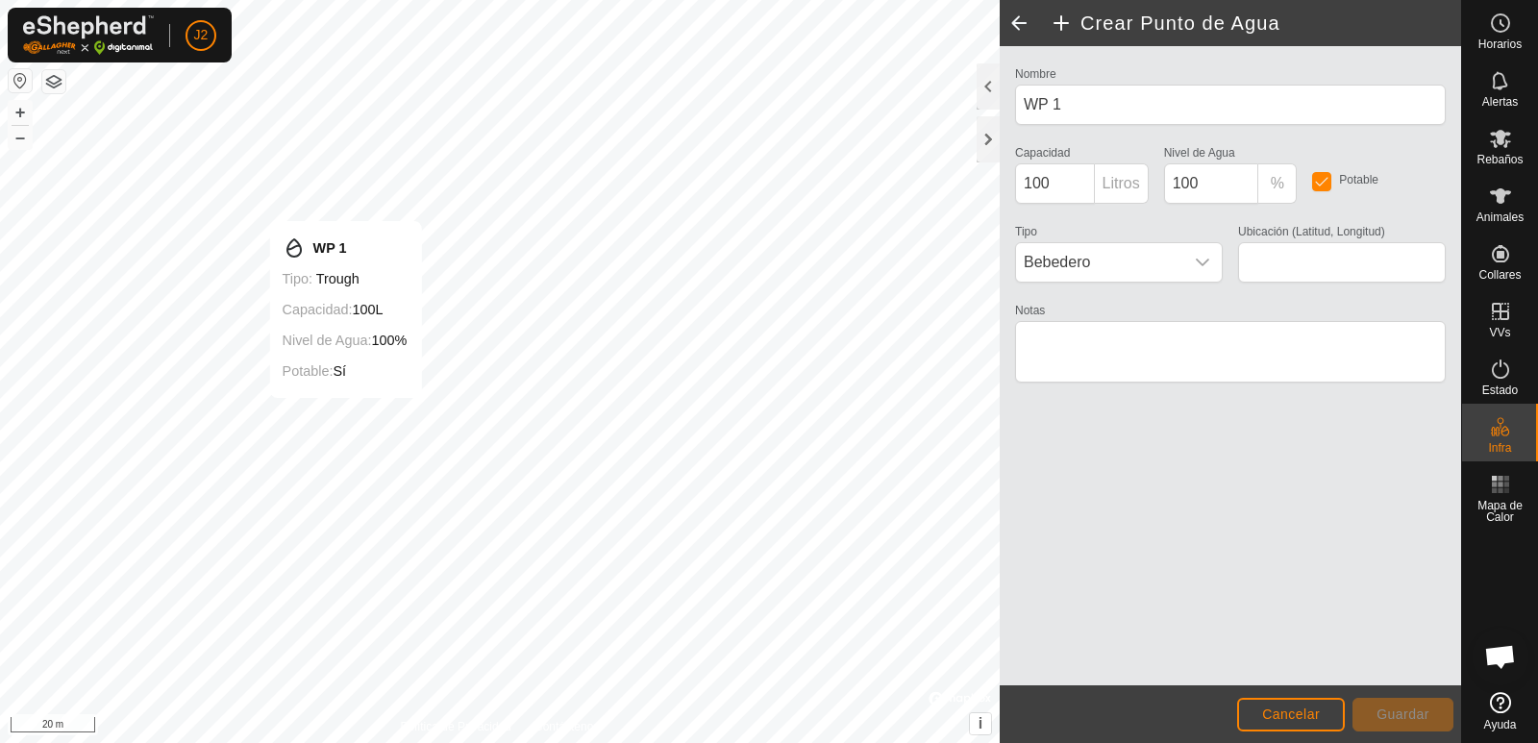
type input "42.343829, -2.289872"
click at [1411, 714] on span "Guardar" at bounding box center [1403, 714] width 53 height 15
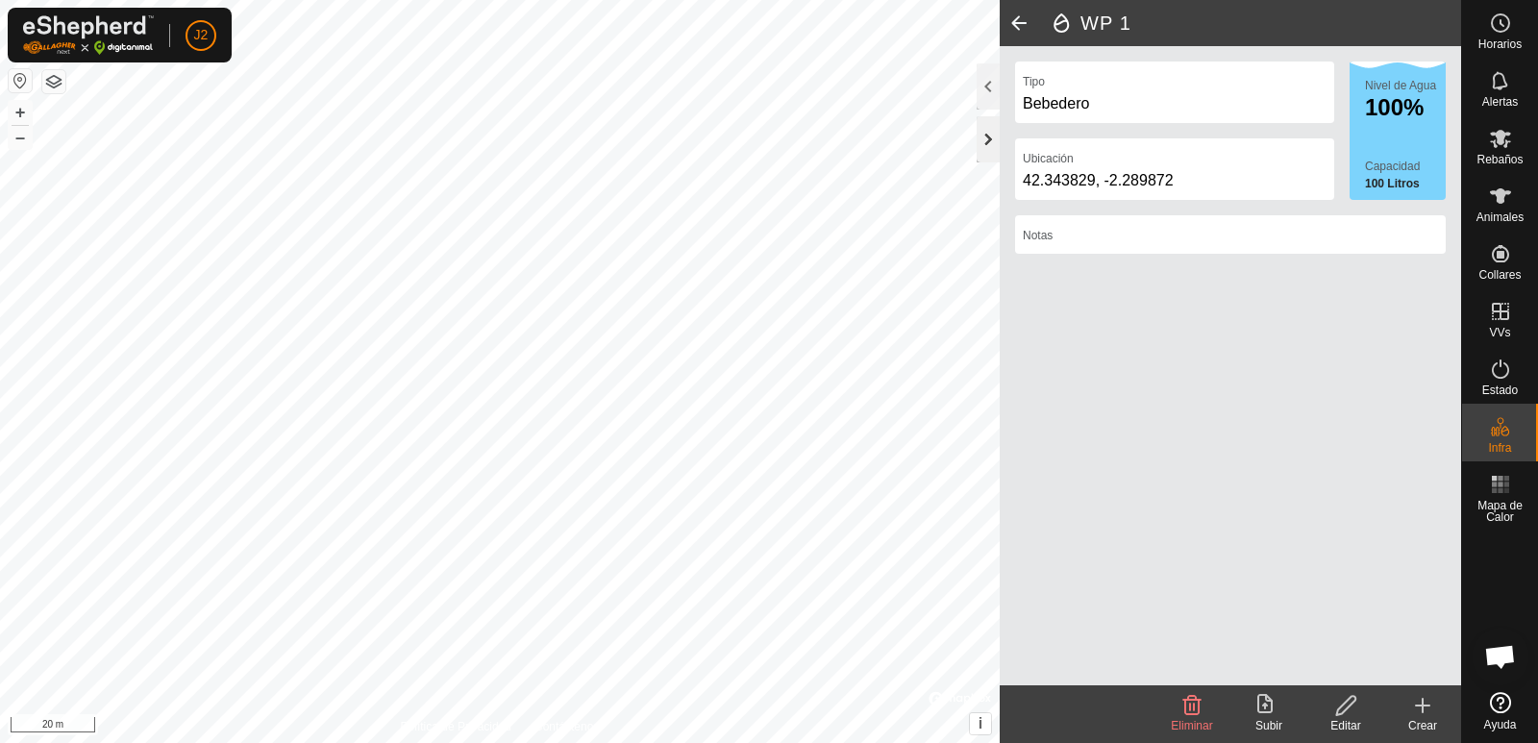
click at [987, 141] on div at bounding box center [988, 139] width 23 height 46
